Goal: Find specific page/section: Find specific page/section

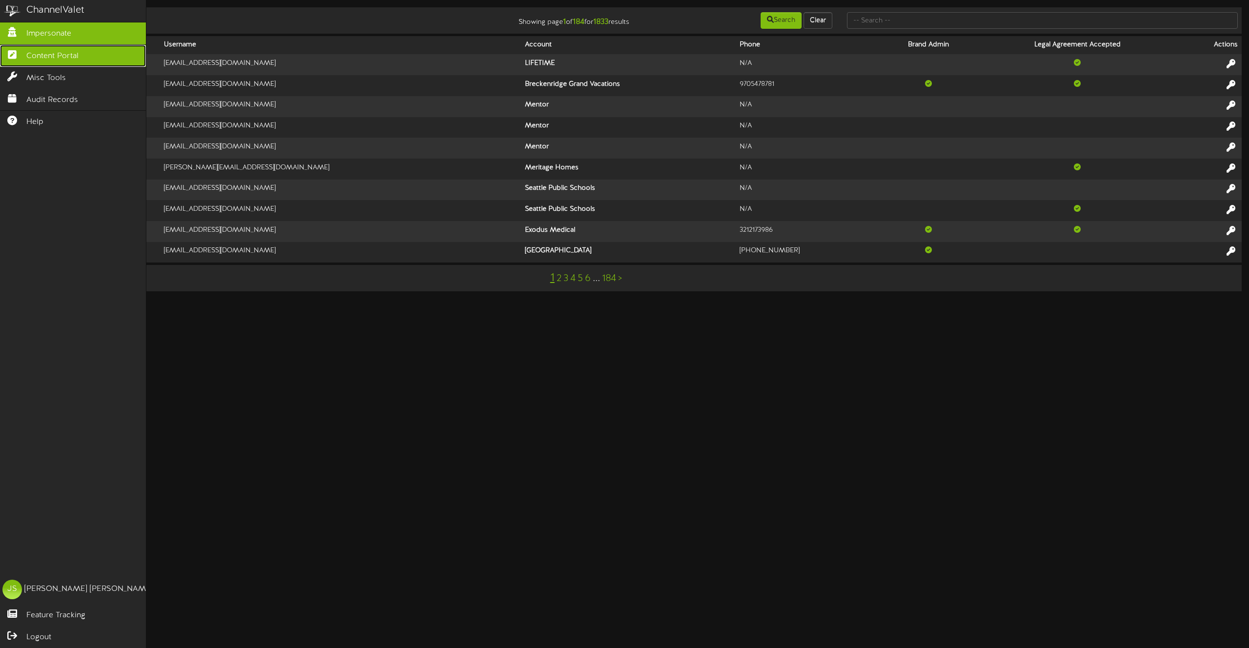
click at [47, 57] on span "Content Portal" at bounding box center [52, 56] width 52 height 11
